Goal: Information Seeking & Learning: Learn about a topic

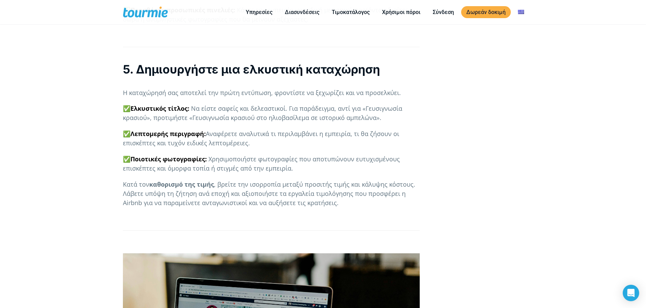
scroll to position [1564, 0]
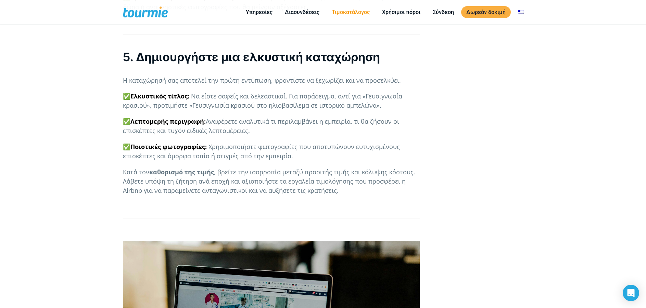
click at [343, 11] on link "Τιμοκατάλογος" at bounding box center [350, 12] width 48 height 9
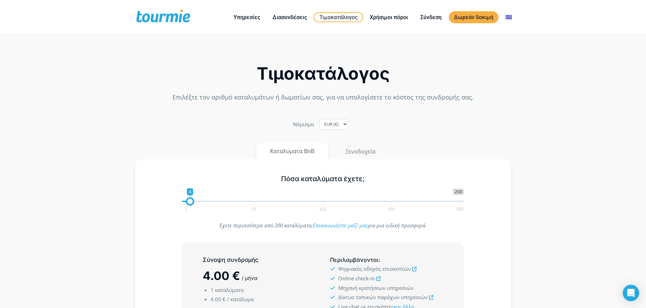
type input "5"
drag, startPoint x: 186, startPoint y: 202, endPoint x: 192, endPoint y: 202, distance: 5.5
click at [192, 202] on span at bounding box center [191, 201] width 8 height 8
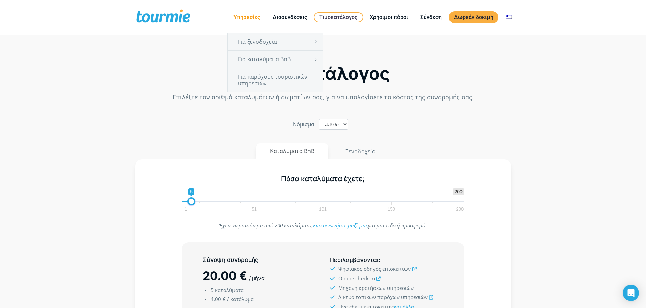
click at [252, 16] on link "Υπηρεσίες" at bounding box center [246, 17] width 37 height 9
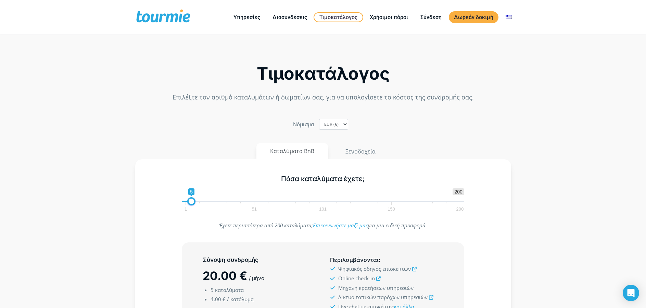
click at [576, 87] on section "Τιμοκατάλογος Επιλέξτε τον αριθμό καταλυμάτων ή δωματίων σας, για να υπολογίσετ…" at bounding box center [323, 249] width 646 height 418
